Goal: Transaction & Acquisition: Subscribe to service/newsletter

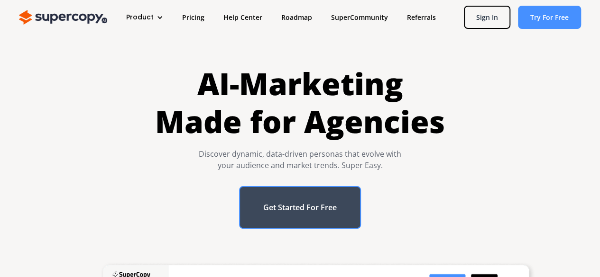
click at [323, 202] on link "Get Started For Free" at bounding box center [300, 207] width 122 height 43
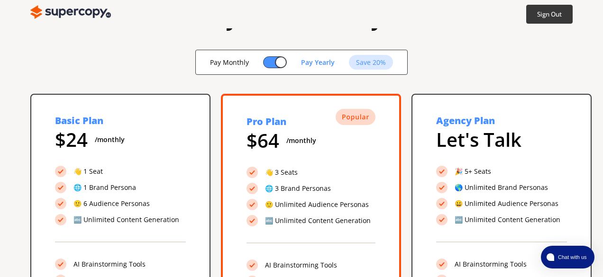
scroll to position [32, 0]
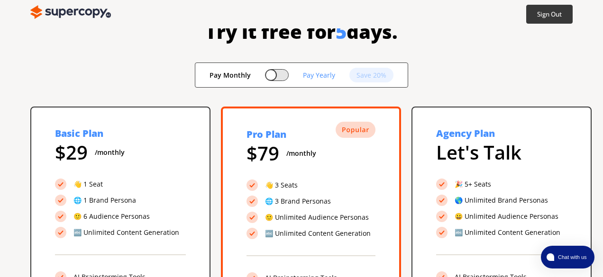
click at [477, 57] on div "Try it free for 5 days. Pay Monthly Pay Yearly Save 20% Basic Plan $ 29 /monthl…" at bounding box center [301, 226] width 603 height 461
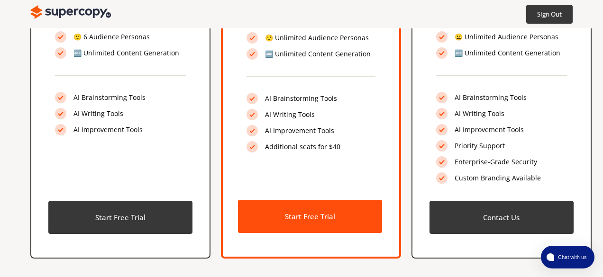
scroll to position [209, 0]
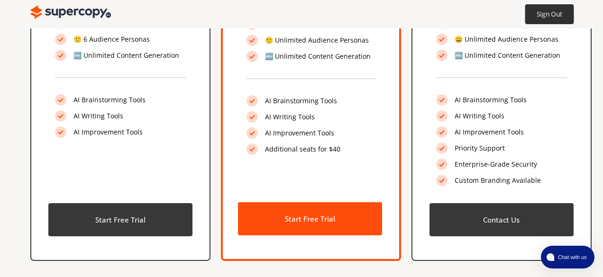
click at [538, 16] on b "Sign Out" at bounding box center [550, 14] width 26 height 9
